Goal: Task Accomplishment & Management: Manage account settings

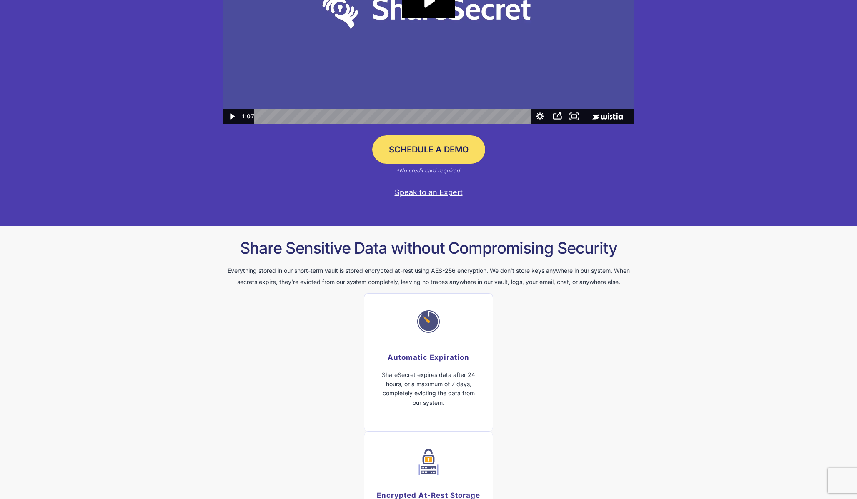
scroll to position [255, 0]
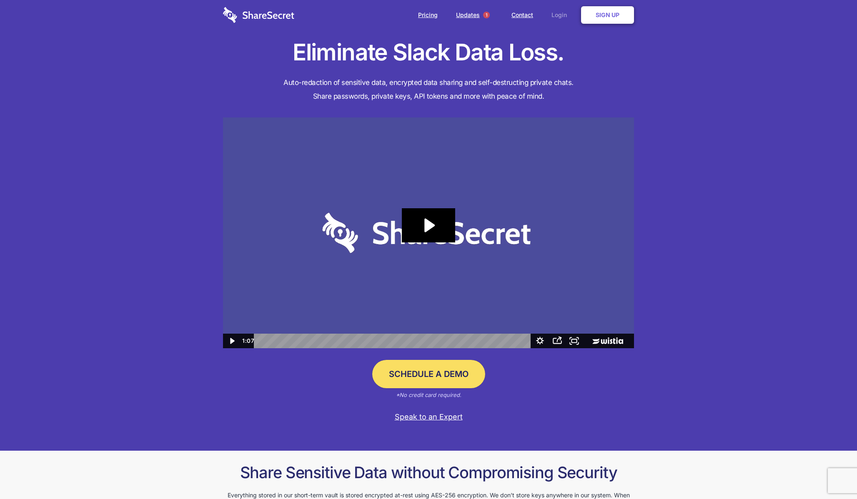
click at [561, 11] on link "Login" at bounding box center [561, 15] width 36 height 26
